Goal: Find specific page/section

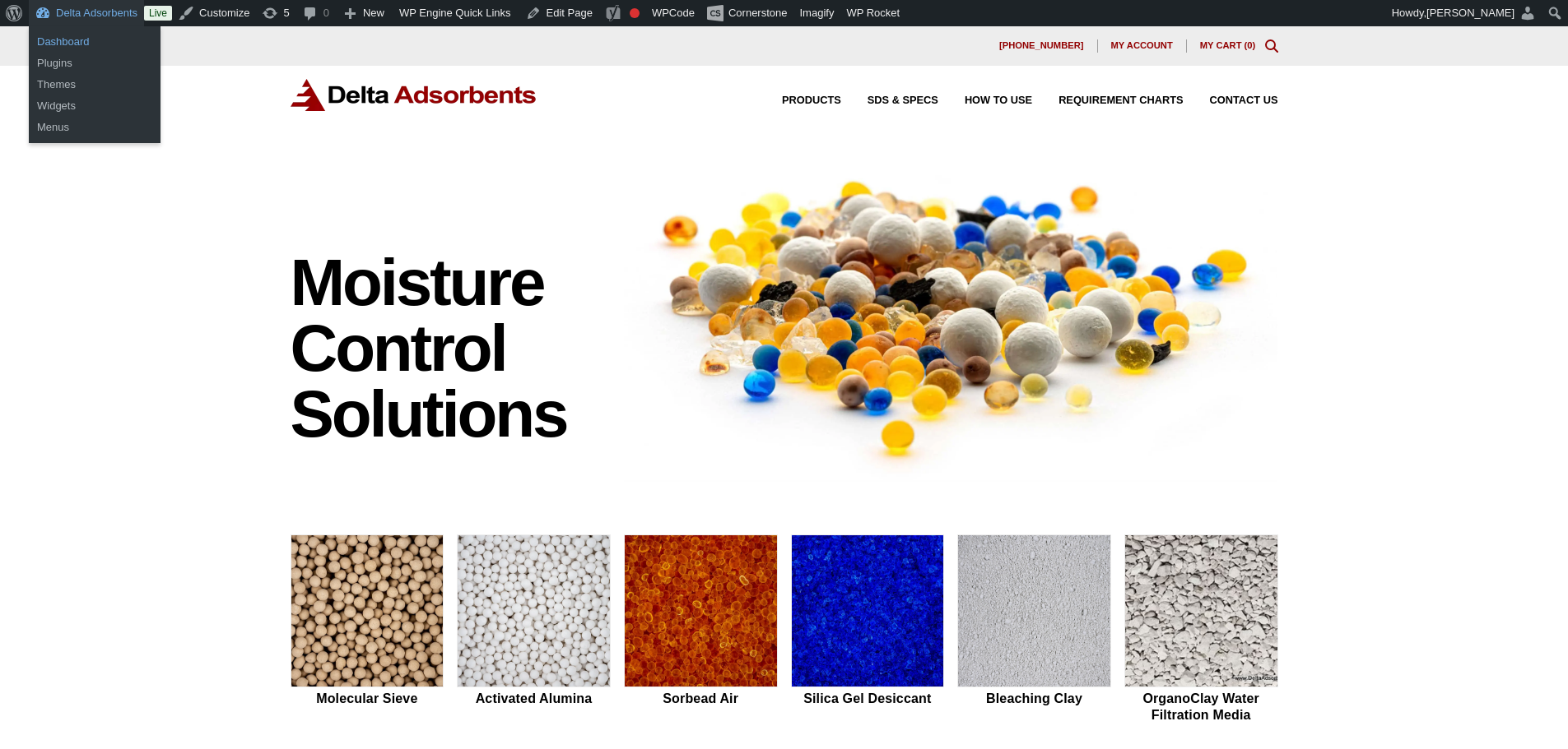
click at [75, 38] on link "Dashboard" at bounding box center [95, 42] width 131 height 21
click at [91, 44] on link "Dashboard" at bounding box center [95, 42] width 131 height 21
click at [78, 38] on link "Dashboard" at bounding box center [95, 42] width 131 height 21
